Goal: Contribute content: Add original content to the website for others to see

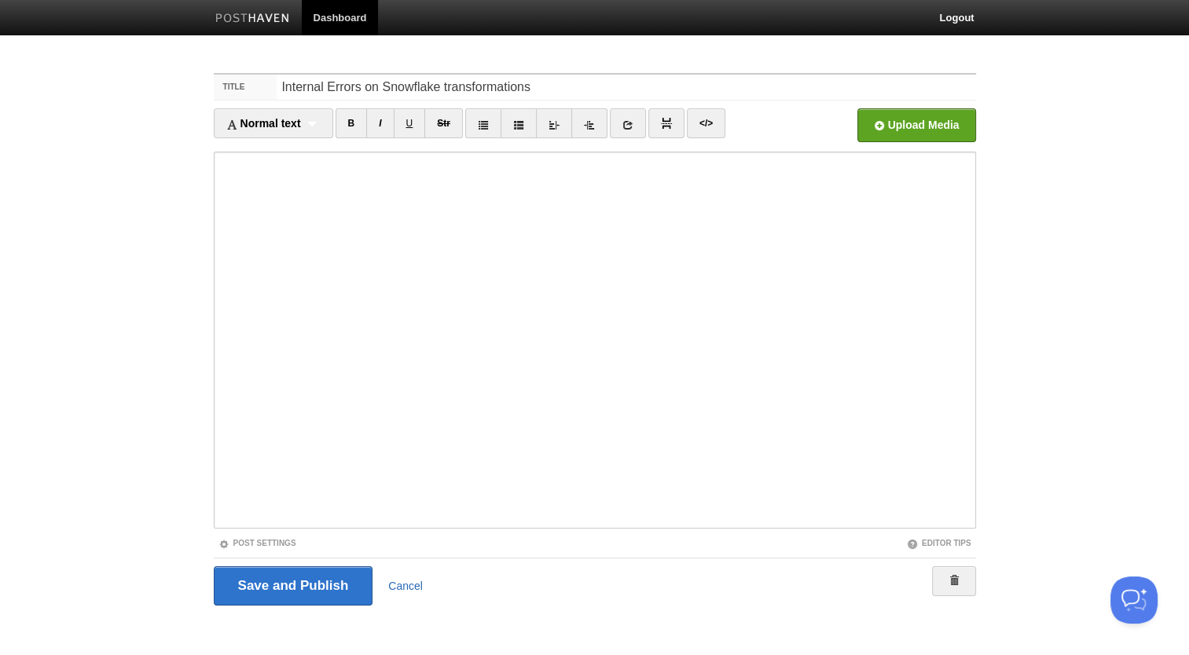
click at [405, 583] on link "Cancel" at bounding box center [405, 586] width 35 height 13
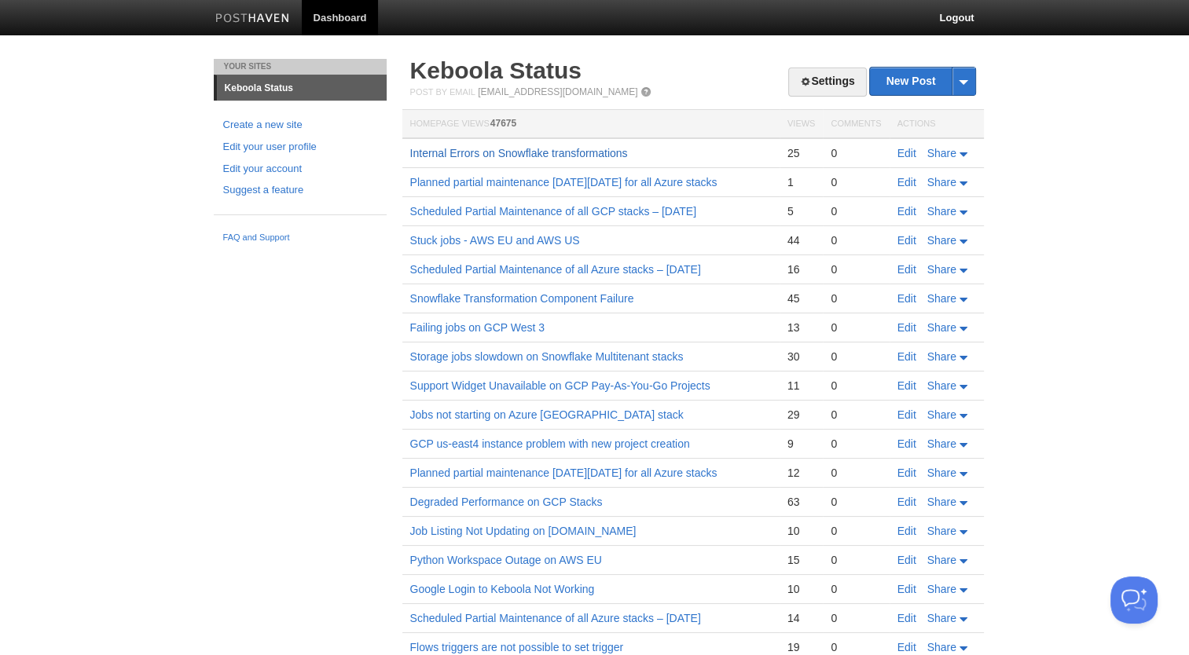
click at [461, 151] on link "Internal Errors on Snowflake transformations" at bounding box center [519, 153] width 218 height 13
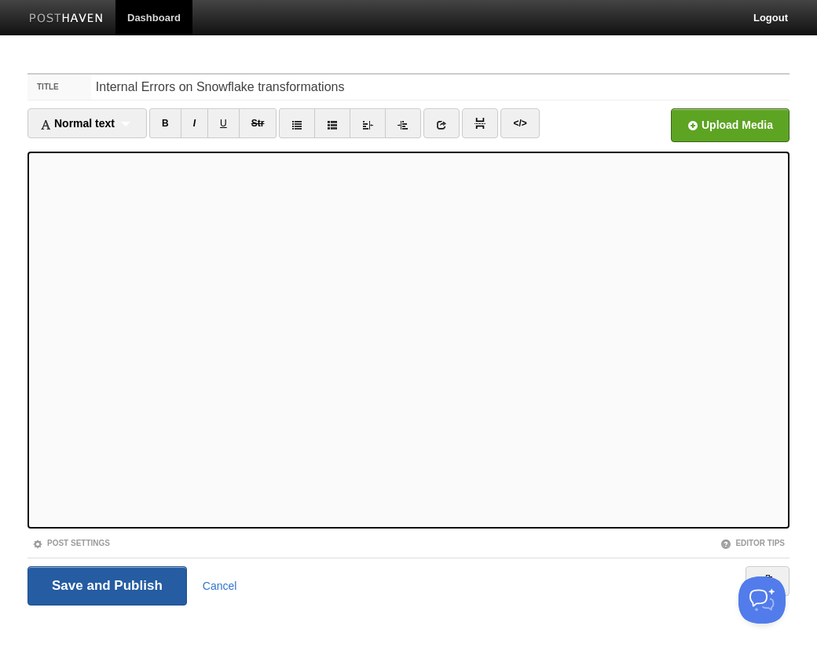
click at [83, 571] on input "Save and Publish" at bounding box center [108, 586] width 160 height 39
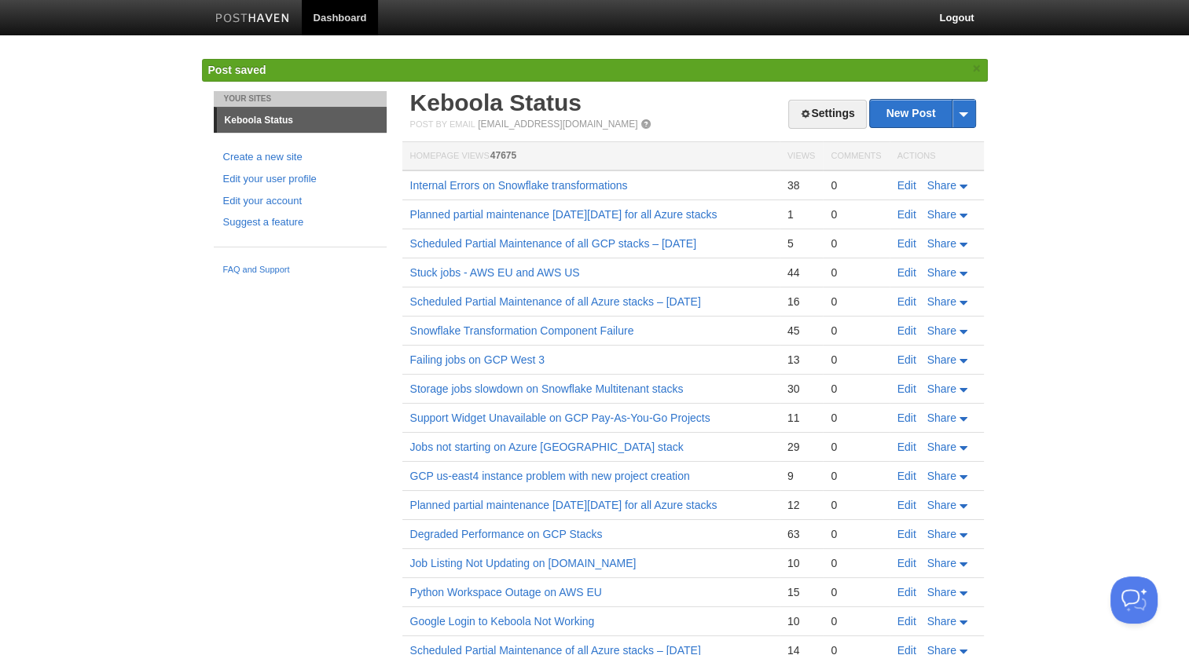
click at [1105, 167] on body "Dashboard Logout Post saved × Your Sites Keboola Status Create a new site Edit …" at bounding box center [594, 405] width 1189 height 810
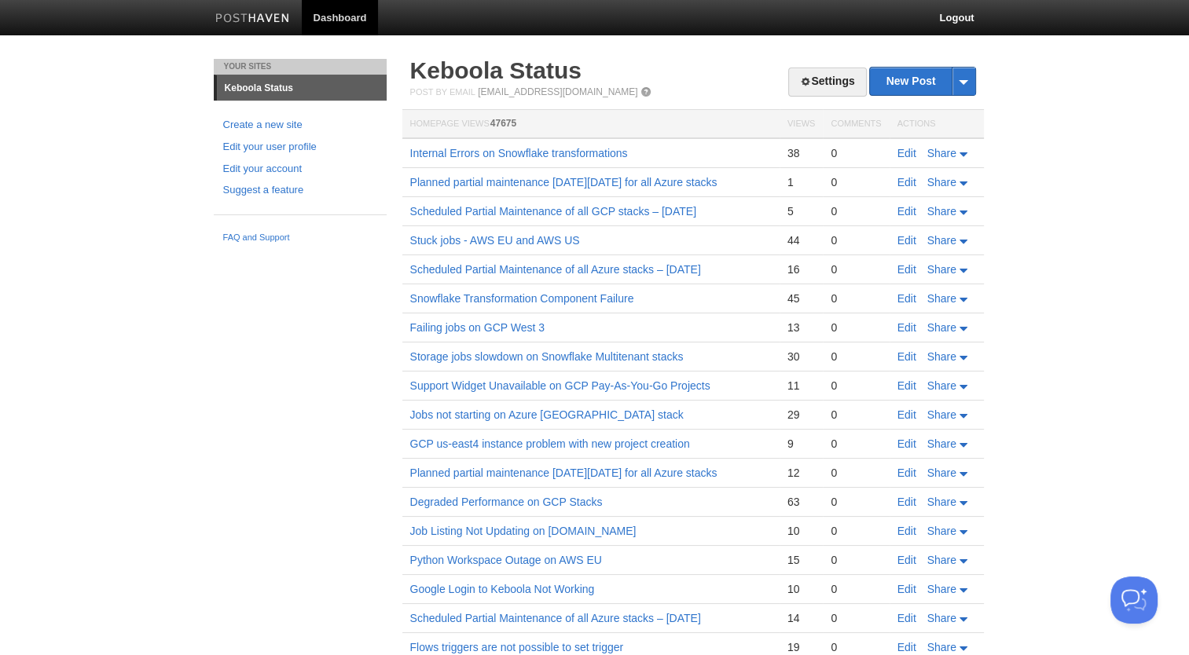
drag, startPoint x: 1026, startPoint y: 186, endPoint x: 1024, endPoint y: 173, distance: 13.5
click at [1024, 182] on body "Dashboard Logout Post saved × Your Sites Keboola Status Create a new site Edit …" at bounding box center [594, 389] width 1189 height 778
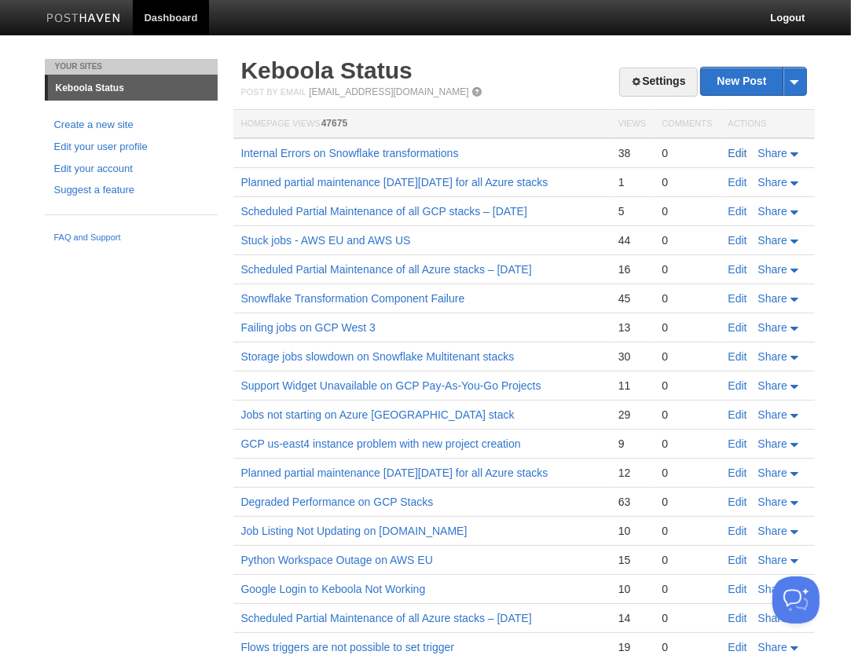
click at [741, 156] on link "Edit" at bounding box center [738, 153] width 19 height 13
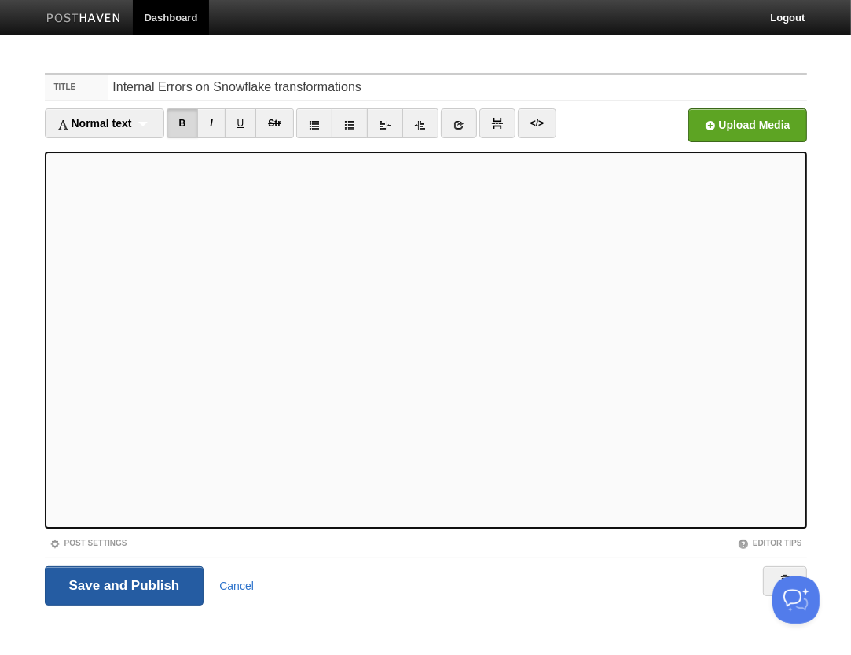
click at [167, 574] on input "Save and Publish" at bounding box center [125, 586] width 160 height 39
